Goal: Task Accomplishment & Management: Manage account settings

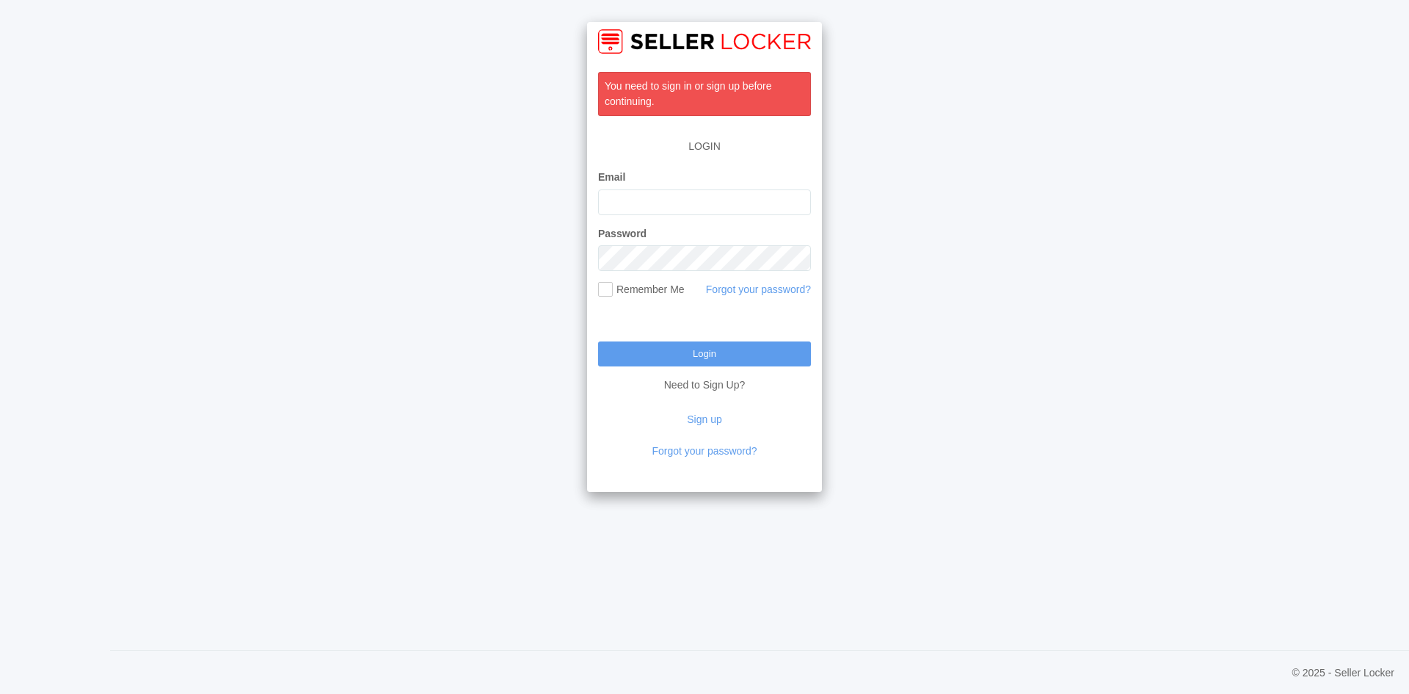
click at [674, 184] on div "Email" at bounding box center [704, 192] width 213 height 45
click at [677, 195] on input "Email" at bounding box center [704, 202] width 213 height 26
type input "[EMAIL_ADDRESS][DOMAIN_NAME]"
click at [598, 341] on input "Login" at bounding box center [704, 353] width 213 height 25
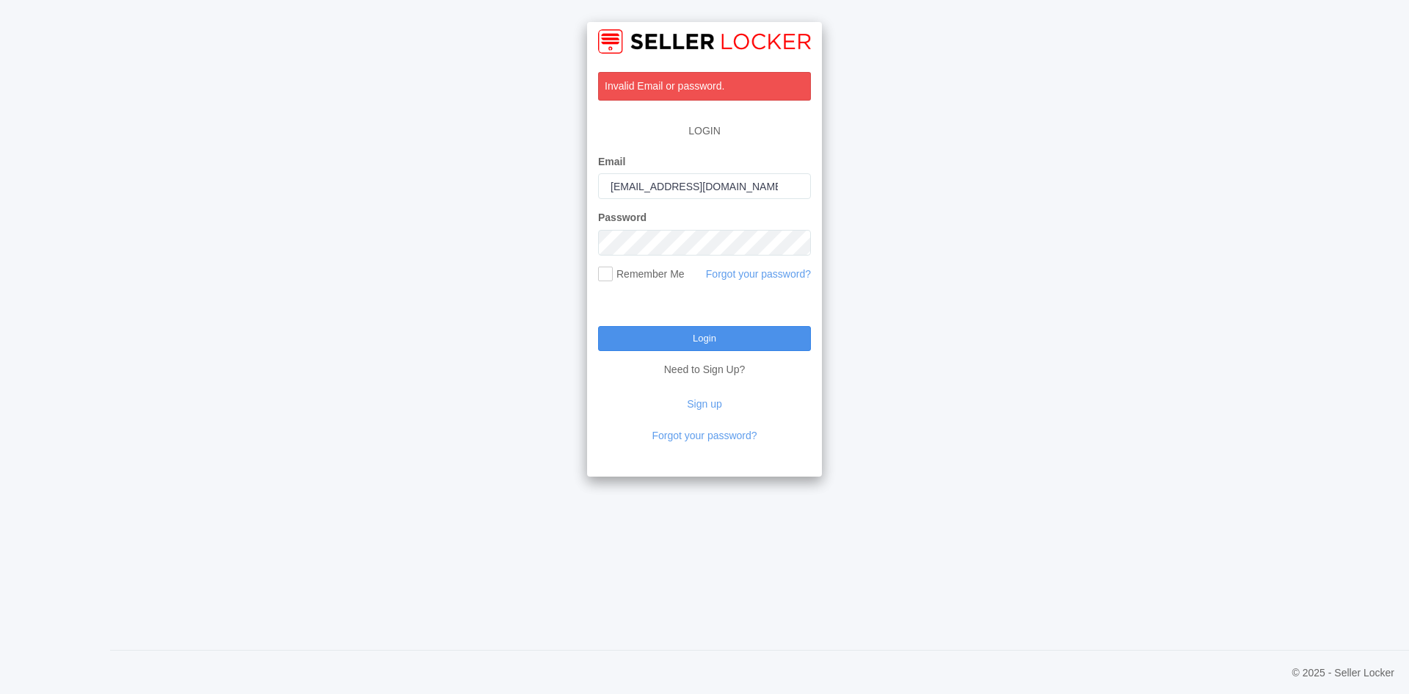
click at [684, 338] on input "Login" at bounding box center [704, 338] width 213 height 25
